Goal: Communication & Community: Answer question/provide support

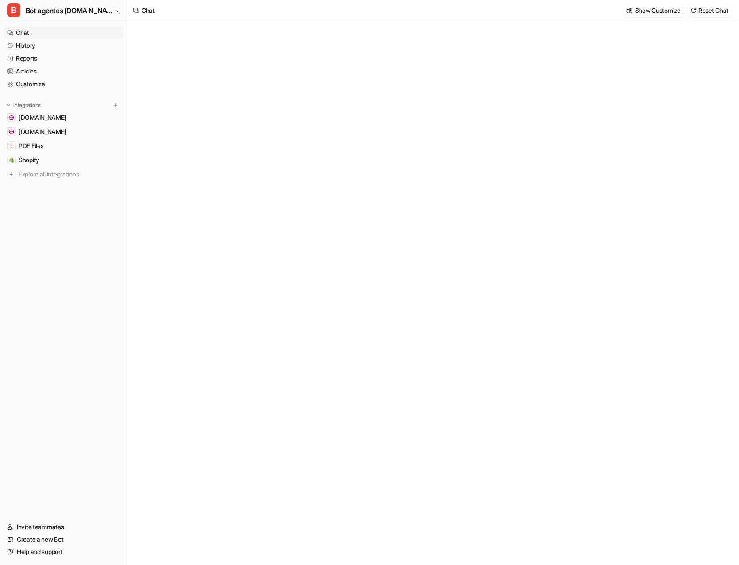
type textarea "**********"
click at [331, 304] on div "**********" at bounding box center [433, 302] width 259 height 20
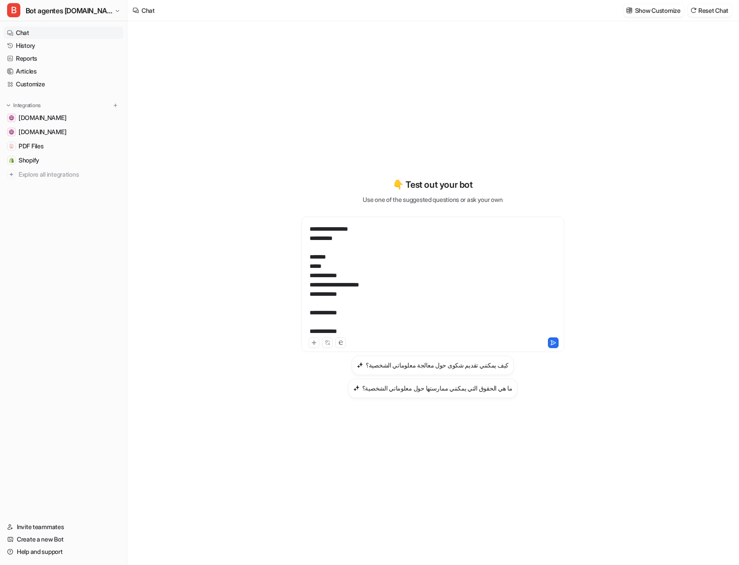
scroll to position [202, 0]
click at [553, 341] on icon at bounding box center [553, 342] width 5 height 4
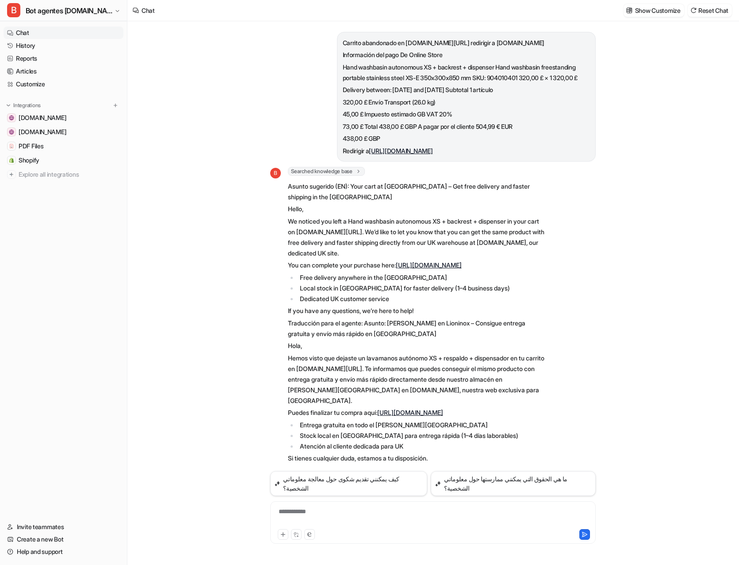
scroll to position [55, 0]
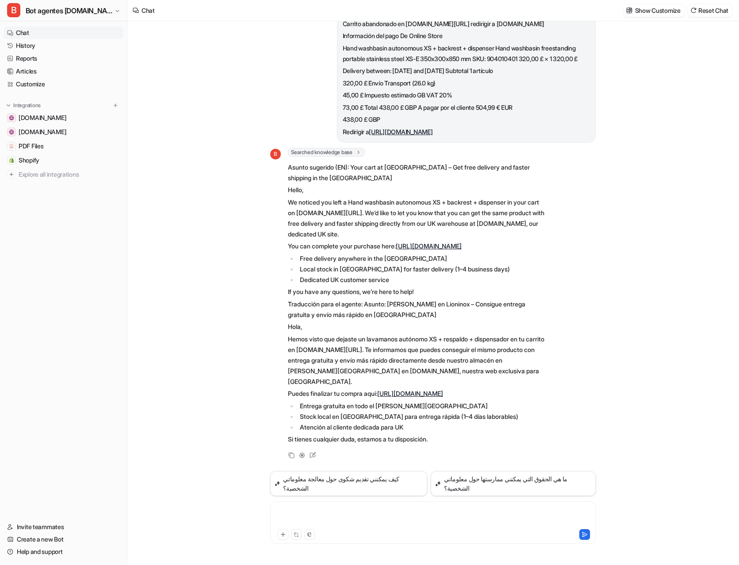
click at [346, 523] on div at bounding box center [433, 517] width 321 height 20
click at [583, 534] on icon at bounding box center [584, 534] width 5 height 4
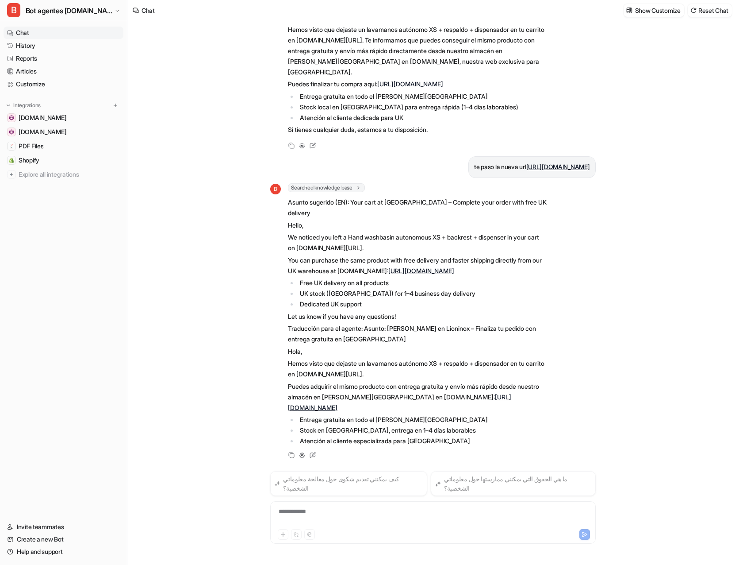
scroll to position [410, 0]
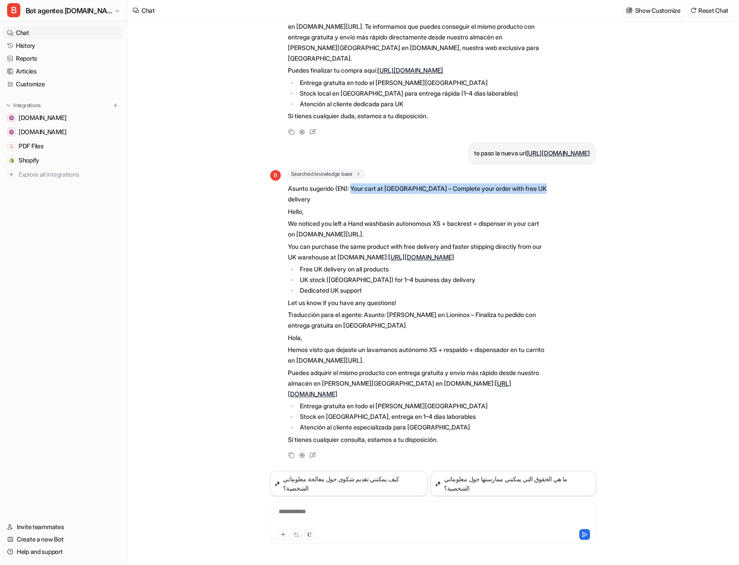
drag, startPoint x: 356, startPoint y: 174, endPoint x: 547, endPoint y: 175, distance: 191.1
click at [547, 183] on p "Asunto sugerido (EN): Your cart at [GEOGRAPHIC_DATA] – Complete your order with…" at bounding box center [417, 193] width 259 height 21
copy p "Your cart at [GEOGRAPHIC_DATA] – Complete your order with free UK delivery"
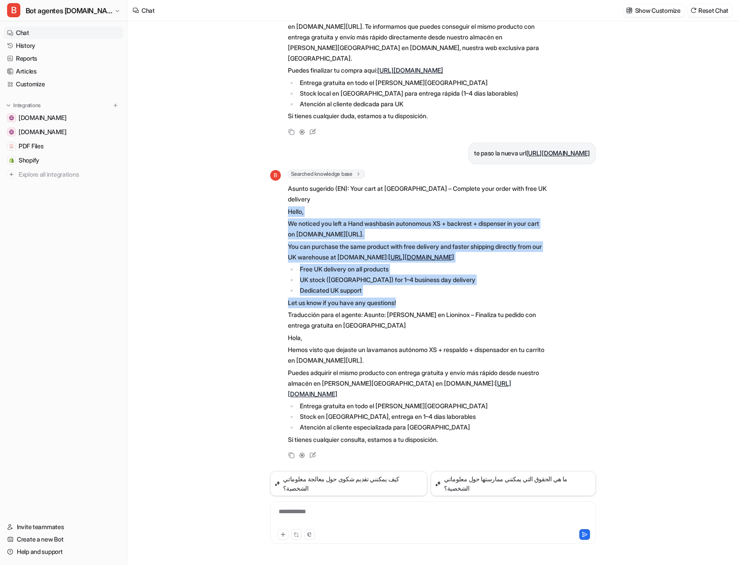
drag, startPoint x: 288, startPoint y: 187, endPoint x: 424, endPoint y: 299, distance: 175.7
click at [424, 299] on span "Asunto sugerido (EN): Your cart at [GEOGRAPHIC_DATA] – Complete your order with…" at bounding box center [417, 314] width 259 height 265
copy span "Hello, We noticed you left a Hand washbasin autonomous XS + backrest + dispense…"
